Goal: Information Seeking & Learning: Check status

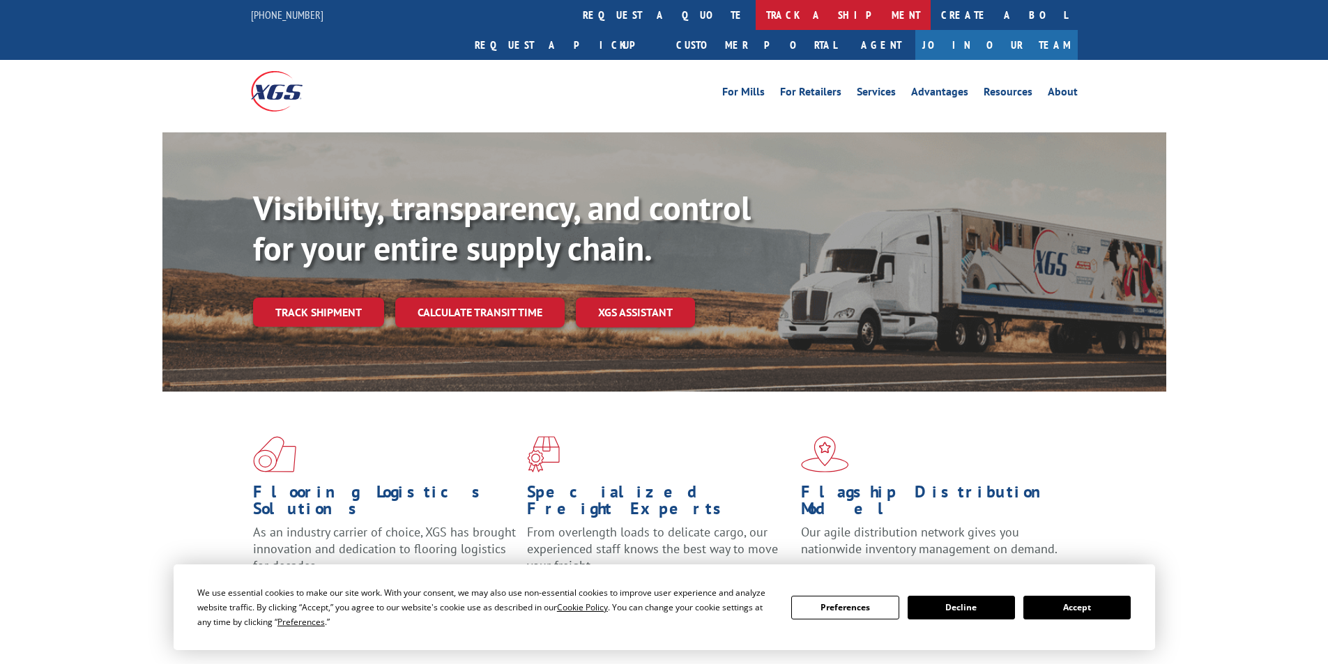
click at [756, 12] on link "track a shipment" at bounding box center [843, 15] width 175 height 30
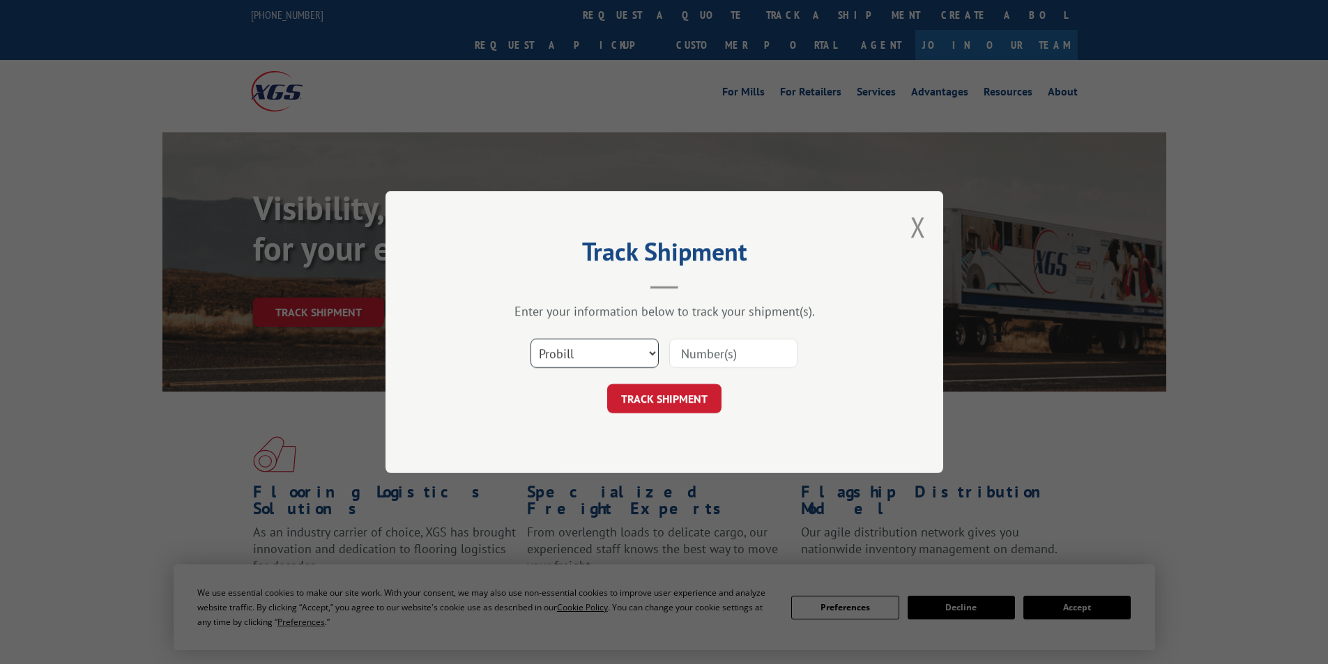
click at [652, 358] on select "Select category... Probill BOL PO" at bounding box center [594, 353] width 128 height 29
select select "bol"
click at [530, 339] on select "Select category... Probill BOL PO" at bounding box center [594, 353] width 128 height 29
click at [715, 359] on input at bounding box center [733, 353] width 128 height 29
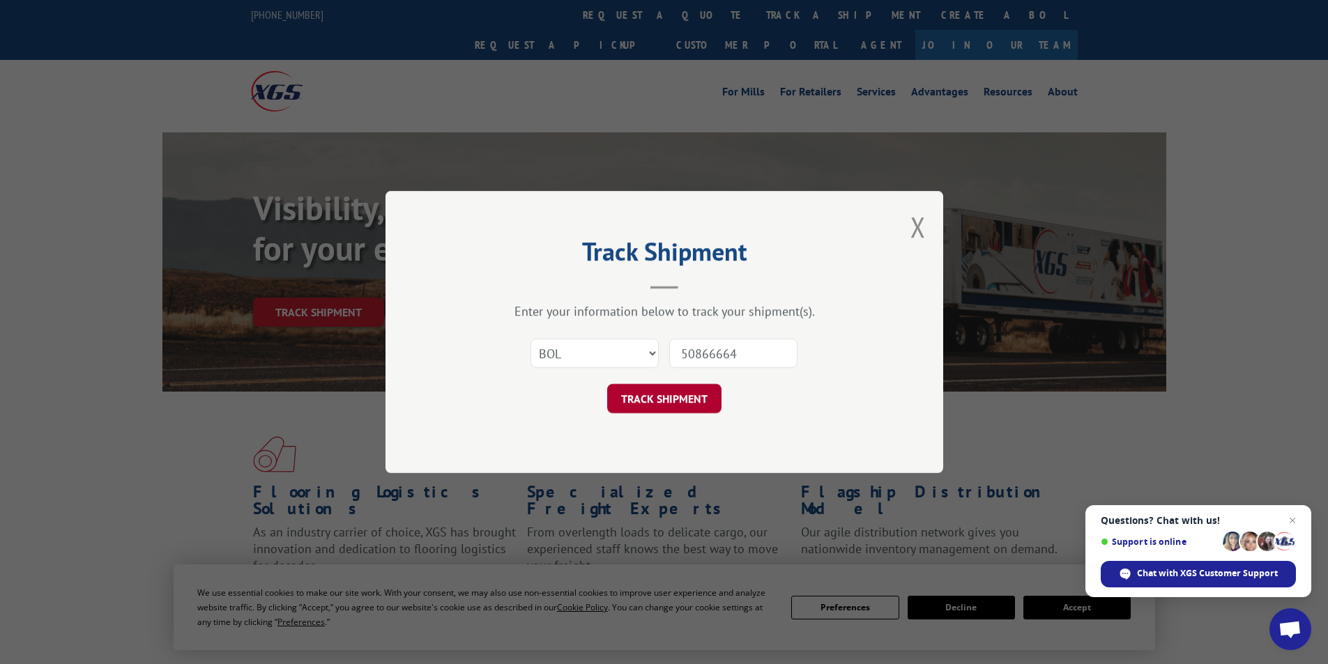
type input "50866664"
click at [684, 393] on button "TRACK SHIPMENT" at bounding box center [664, 398] width 114 height 29
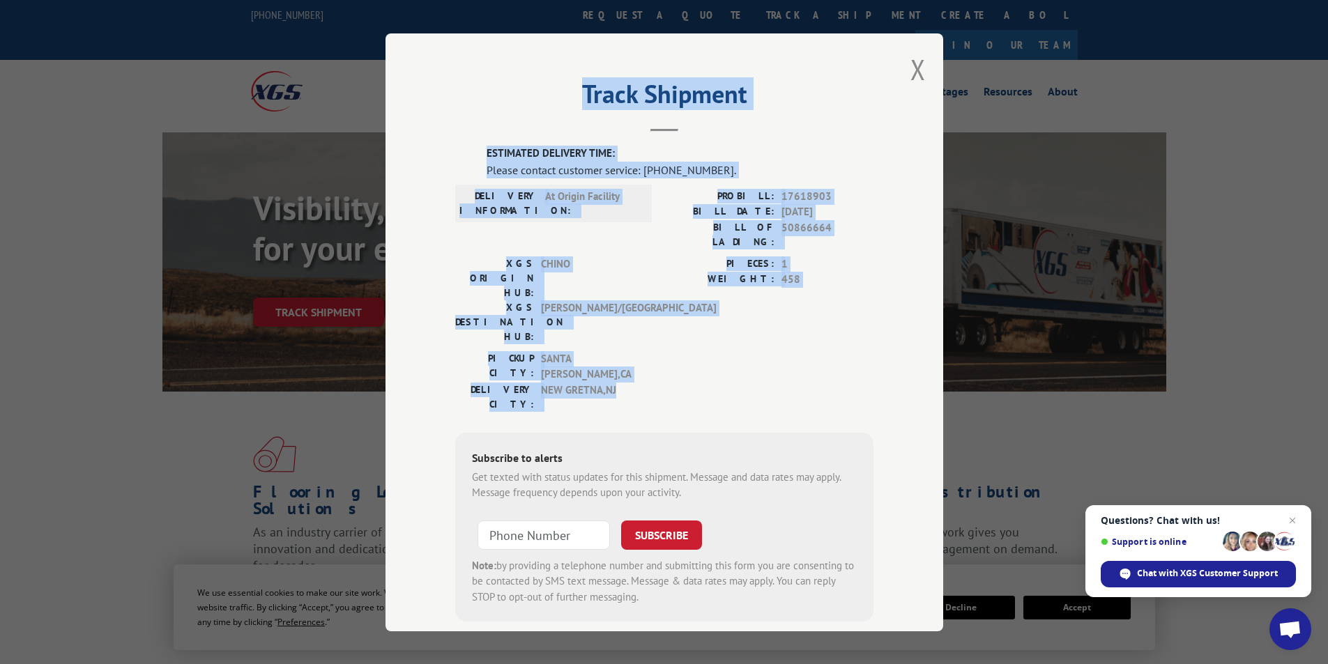
drag, startPoint x: 460, startPoint y: 105, endPoint x: 628, endPoint y: 326, distance: 277.6
click at [628, 326] on div "Track Shipment ESTIMATED DELIVERY TIME: Please contact customer service: [PHONE…" at bounding box center [664, 332] width 558 height 598
copy div "Track Shipment ESTIMATED DELIVERY TIME: Please contact customer service: [PHONE…"
click at [910, 72] on button "Close modal" at bounding box center [917, 69] width 15 height 37
